Goal: Find specific page/section: Find specific page/section

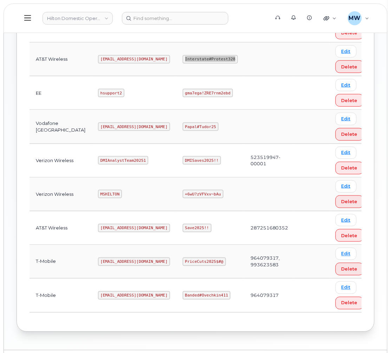
scroll to position [324, 0]
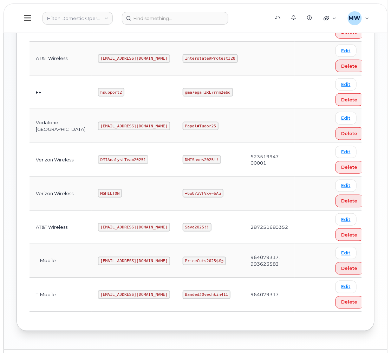
click at [108, 291] on code "ms-hilton@dminc.com" at bounding box center [134, 295] width 72 height 8
copy code "ms-hilton@dminc.com"
click at [183, 291] on code "Banded#Ovechkin411" at bounding box center [207, 295] width 48 height 8
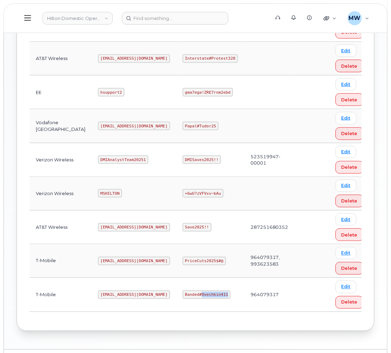
click at [183, 291] on code "Banded#Ovechkin411" at bounding box center [207, 295] width 48 height 8
copy code "Banded#Ovechkin411"
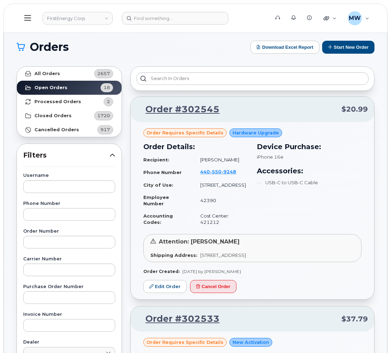
scroll to position [474, 0]
